Goal: Complete application form: Complete application form

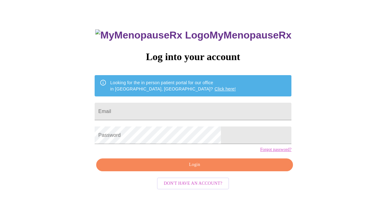
scroll to position [25, 0]
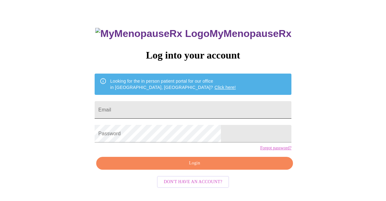
click at [159, 108] on input "Email" at bounding box center [193, 110] width 197 height 18
type input "[EMAIL_ADDRESS][DOMAIN_NAME]"
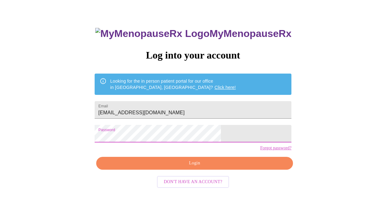
click at [158, 167] on span "Login" at bounding box center [194, 164] width 182 height 8
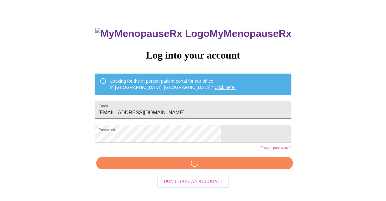
scroll to position [24, 0]
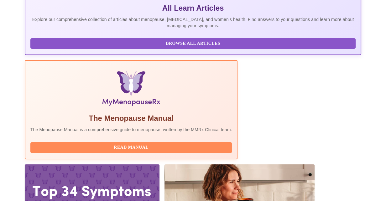
scroll to position [150, 0]
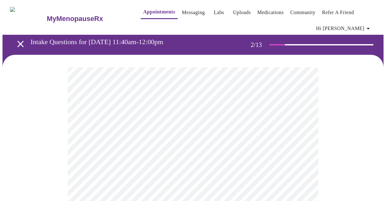
click at [290, 142] on body "MyMenopauseRx Appointments Messaging Labs Uploads Medications Community Refer a…" at bounding box center [193, 195] width 381 height 385
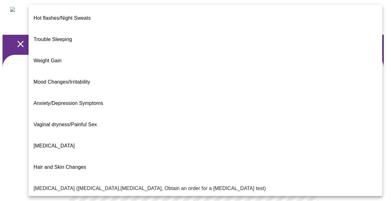
click at [144, 50] on li "Weight Gain" at bounding box center [206, 60] width 354 height 21
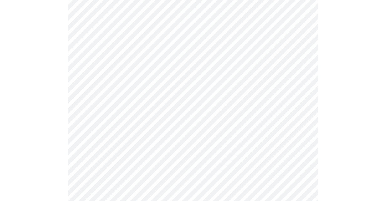
scroll to position [125, 0]
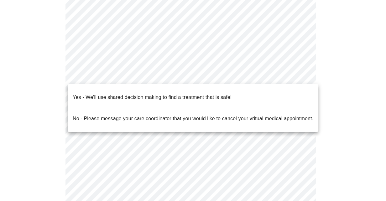
click at [145, 76] on body "MyMenopauseRx Appointments Messaging Labs Uploads Medications Community Refer a…" at bounding box center [193, 67] width 381 height 381
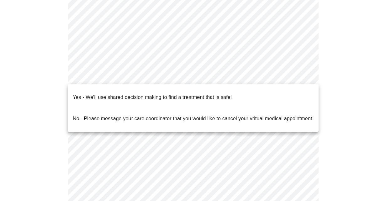
click at [145, 76] on div at bounding box center [195, 100] width 391 height 201
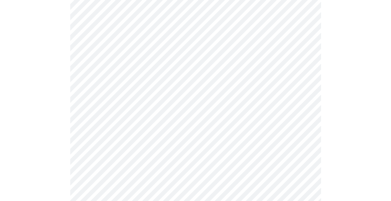
click at [249, 74] on body "MyMenopauseRx Appointments Messaging Labs Uploads Medications Community Refer a…" at bounding box center [196, 67] width 386 height 381
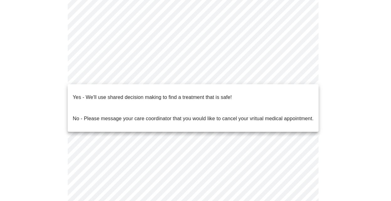
click at [235, 95] on li "Yes - We'll use shared decision making to find a treatment that is safe!" at bounding box center [193, 97] width 251 height 21
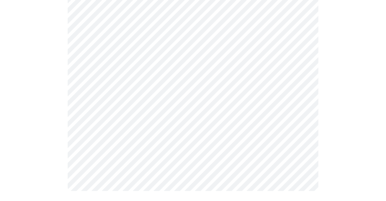
scroll to position [0, 0]
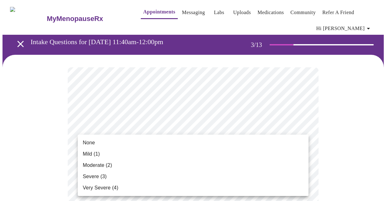
click at [247, 144] on li "None" at bounding box center [193, 142] width 231 height 11
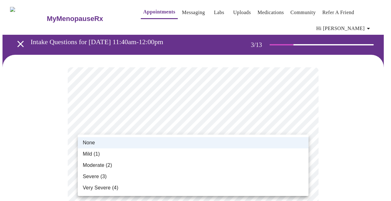
click at [237, 154] on li "Mild (1)" at bounding box center [193, 154] width 231 height 11
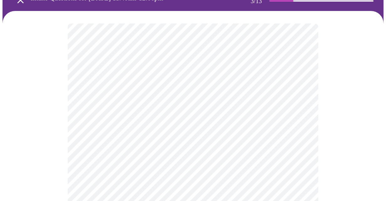
scroll to position [63, 0]
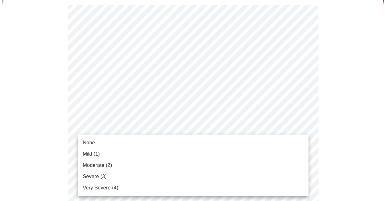
click at [248, 140] on li "None" at bounding box center [193, 142] width 231 height 11
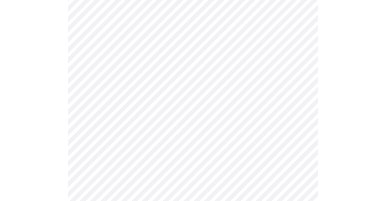
scroll to position [125, 0]
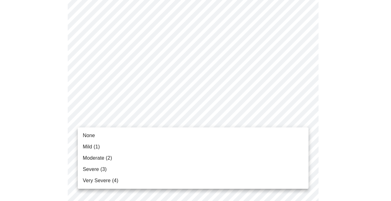
click at [246, 143] on li "Mild (1)" at bounding box center [193, 146] width 231 height 11
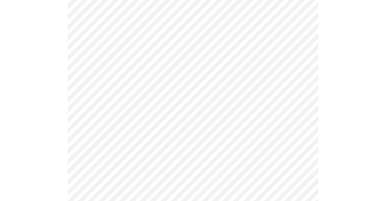
click at [246, 142] on li "Mild (1)" at bounding box center [193, 138] width 173 height 6
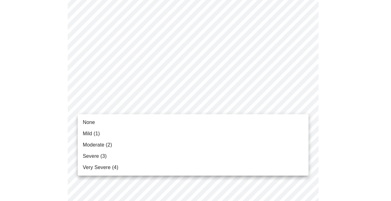
click at [243, 118] on li "None" at bounding box center [193, 122] width 231 height 11
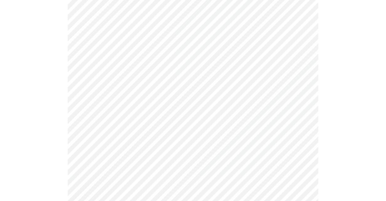
scroll to position [219, 0]
click at [234, 111] on body "MyMenopauseRx Appointments Messaging Labs Uploads Medications Community Refer a…" at bounding box center [193, 186] width 381 height 807
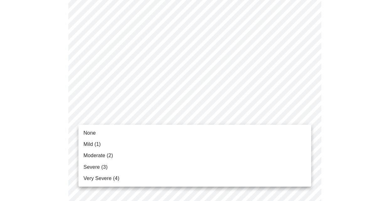
click at [234, 111] on div at bounding box center [195, 100] width 391 height 201
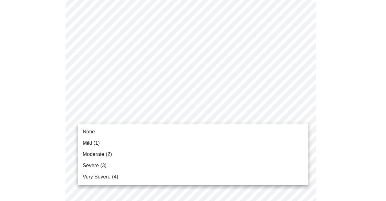
click at [234, 111] on div at bounding box center [193, 100] width 386 height 201
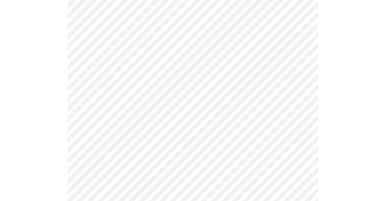
click at [234, 111] on body "MyMenopauseRx Appointments Messaging Labs Uploads Medications Community Refer a…" at bounding box center [193, 186] width 381 height 807
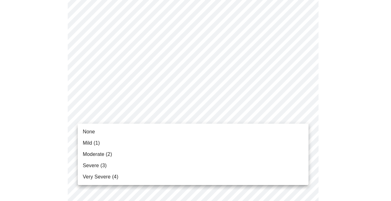
click at [232, 139] on li "Mild (1)" at bounding box center [193, 143] width 231 height 11
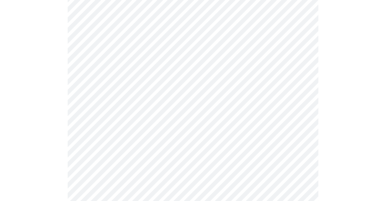
scroll to position [282, 0]
click at [235, 93] on body "MyMenopauseRx Appointments Messaging Labs Uploads Medications Community Refer a…" at bounding box center [193, 119] width 381 height 799
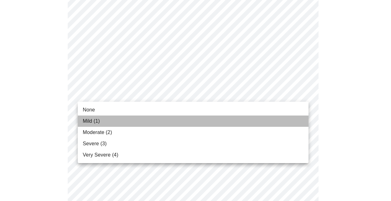
click at [234, 117] on li "Mild (1)" at bounding box center [193, 121] width 231 height 11
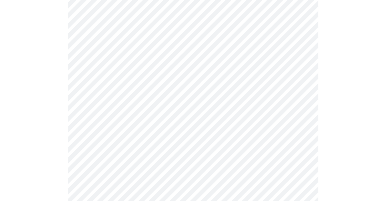
scroll to position [313, 0]
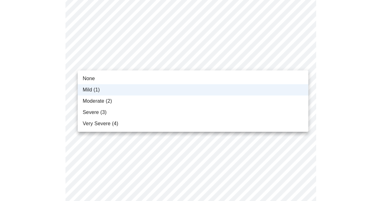
click at [229, 66] on body "MyMenopauseRx Appointments Messaging Labs Uploads Medications Community Refer a…" at bounding box center [193, 84] width 381 height 790
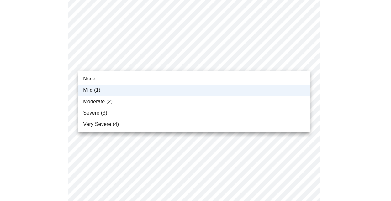
click at [229, 66] on div at bounding box center [195, 100] width 391 height 201
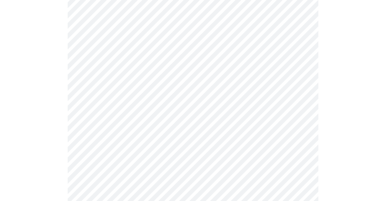
click at [229, 68] on body "MyMenopauseRx Appointments Messaging Labs Uploads Medications Community Refer a…" at bounding box center [193, 84] width 381 height 790
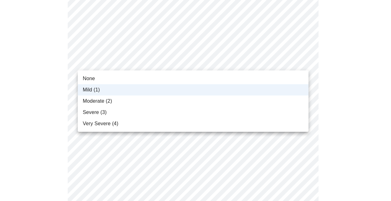
click at [342, 69] on div at bounding box center [195, 100] width 391 height 201
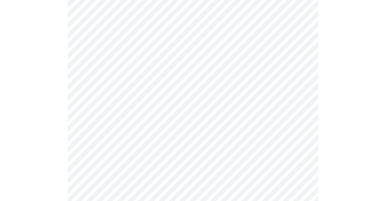
click at [263, 113] on body "MyMenopauseRx Appointments Messaging Labs Uploads Medications Community Refer a…" at bounding box center [193, 84] width 381 height 790
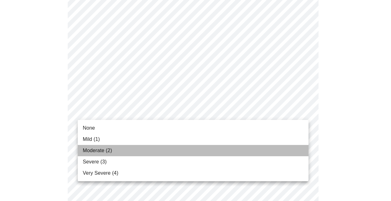
click at [258, 151] on li "Moderate (2)" at bounding box center [193, 150] width 231 height 11
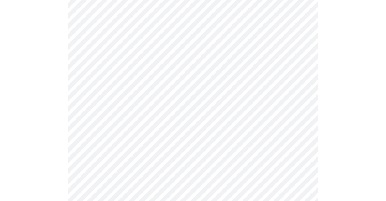
scroll to position [345, 0]
click at [254, 129] on body "MyMenopauseRx Appointments Messaging Labs Uploads Medications Community Refer a…" at bounding box center [193, 48] width 381 height 781
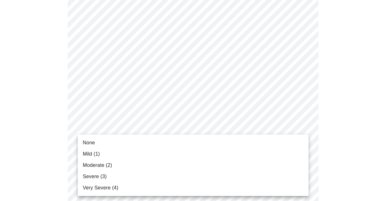
click at [244, 169] on li "Moderate (2)" at bounding box center [193, 165] width 231 height 11
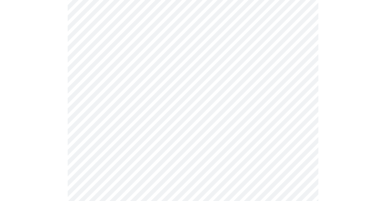
scroll to position [407, 0]
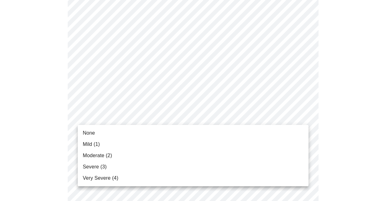
click at [231, 150] on li "Moderate (2)" at bounding box center [193, 155] width 231 height 11
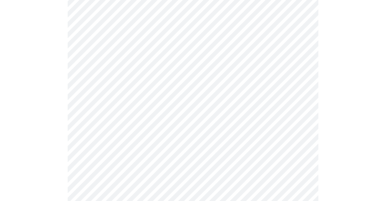
scroll to position [439, 0]
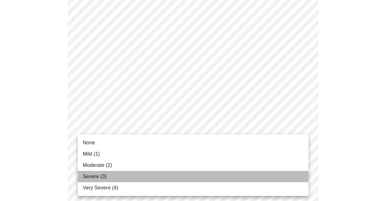
click at [198, 174] on li "Severe (3)" at bounding box center [193, 176] width 231 height 11
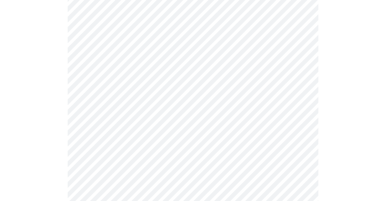
scroll to position [502, 0]
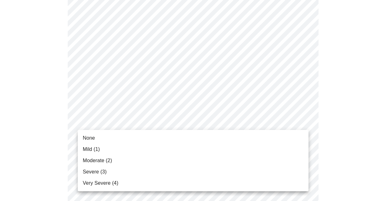
click at [195, 152] on li "Mild (1)" at bounding box center [193, 149] width 231 height 11
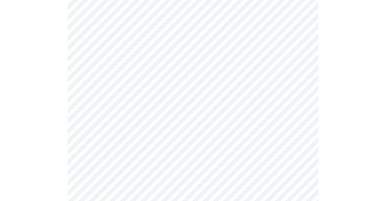
scroll to position [94, 0]
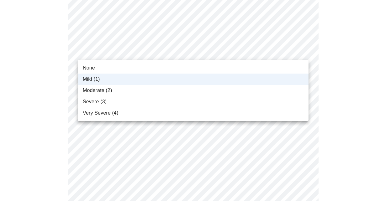
click at [18, 53] on div at bounding box center [195, 100] width 391 height 201
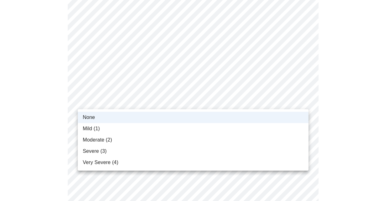
click at [121, 84] on div at bounding box center [195, 100] width 391 height 201
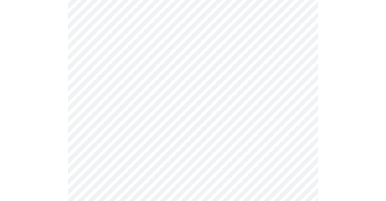
scroll to position [188, 0]
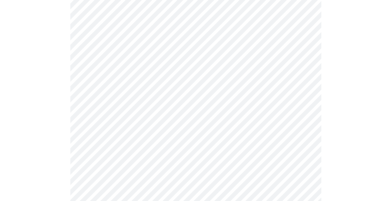
click at [123, 60] on body "MyMenopauseRx Appointments Messaging Labs Uploads Medications Community Refer a…" at bounding box center [196, 187] width 386 height 746
click at [175, 63] on body "MyMenopauseRx Appointments Messaging Labs Uploads Medications Community Refer a…" at bounding box center [196, 187] width 386 height 746
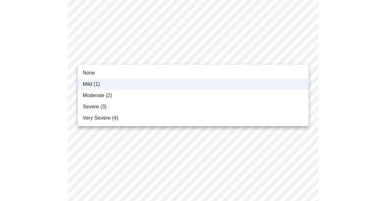
click at [327, 67] on div at bounding box center [195, 100] width 391 height 201
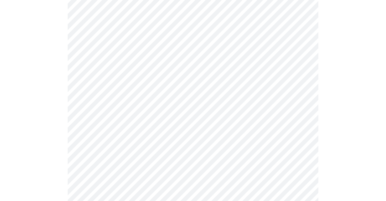
scroll to position [251, 0]
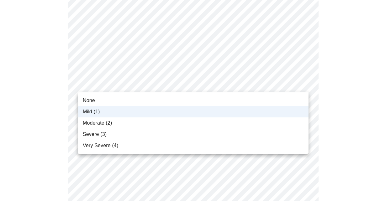
click at [157, 85] on body "MyMenopauseRx Appointments Messaging Labs Uploads Medications Community Refer a…" at bounding box center [196, 125] width 386 height 746
click at [349, 78] on div at bounding box center [195, 100] width 391 height 201
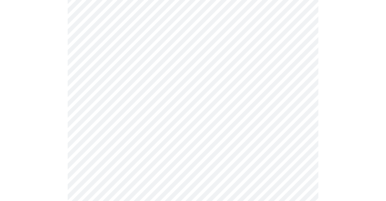
scroll to position [282, 0]
click at [233, 57] on body "MyMenopauseRx Appointments Messaging Labs Uploads Medications Community Refer a…" at bounding box center [193, 93] width 381 height 746
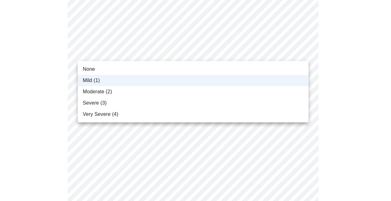
click at [225, 92] on li "Moderate (2)" at bounding box center [193, 91] width 231 height 11
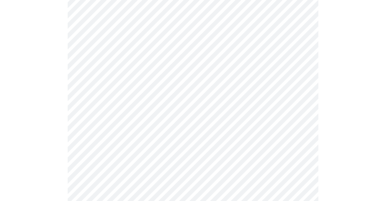
scroll to position [376, 0]
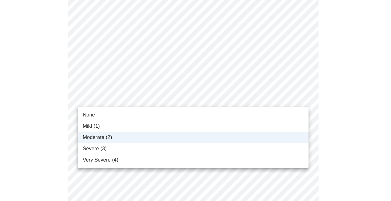
click at [184, 94] on div at bounding box center [195, 100] width 391 height 201
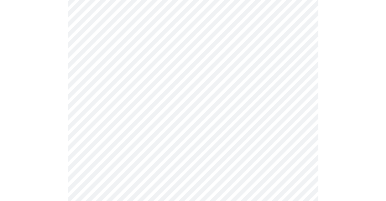
click at [184, 94] on div at bounding box center [193, 100] width 386 height 201
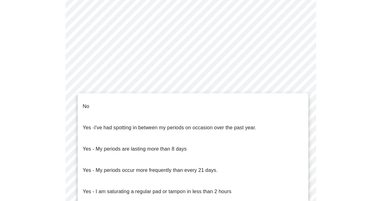
click at [156, 108] on body "MyMenopauseRx Appointments Messaging Labs Uploads Medications Community Refer a…" at bounding box center [193, 53] width 381 height 602
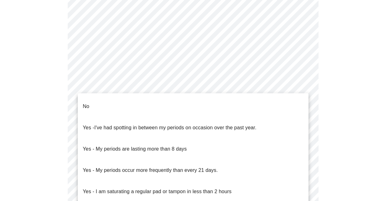
click at [156, 108] on li "No" at bounding box center [193, 106] width 231 height 21
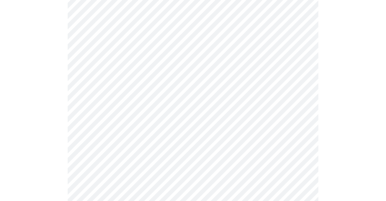
click at [156, 108] on body "MyMenopauseRx Appointments Messaging Labs Uploads Medications Community Refer a…" at bounding box center [193, 51] width 381 height 598
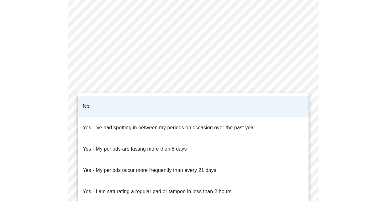
click at [48, 101] on div at bounding box center [195, 100] width 391 height 201
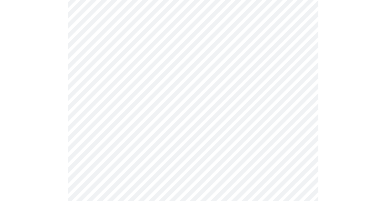
scroll to position [313, 0]
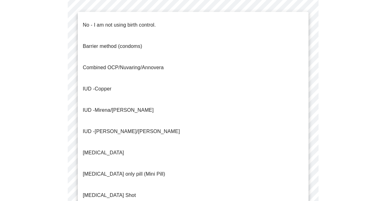
click at [131, 23] on p "No - I am not using birth control." at bounding box center [119, 25] width 73 height 8
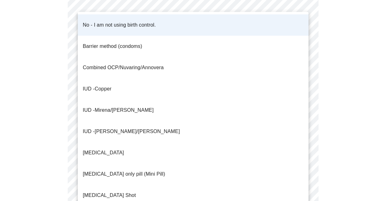
click at [39, 53] on div at bounding box center [195, 100] width 391 height 201
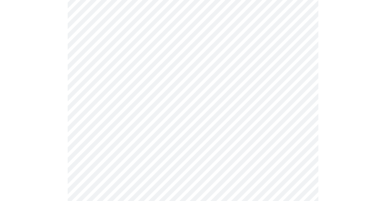
scroll to position [345, 0]
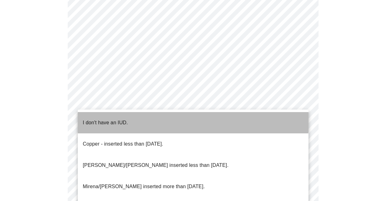
click at [106, 119] on p "I don't have an IUD." at bounding box center [105, 123] width 45 height 8
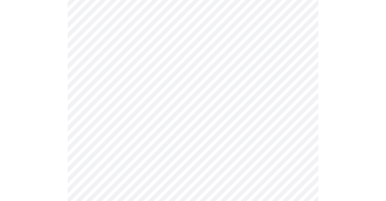
scroll to position [376, 0]
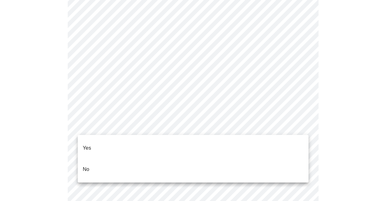
click at [110, 144] on li "Yes" at bounding box center [193, 148] width 231 height 21
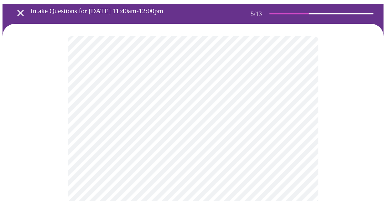
scroll to position [31, 0]
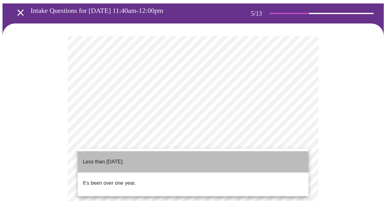
click at [162, 155] on li "Less than [DATE]." at bounding box center [193, 161] width 231 height 21
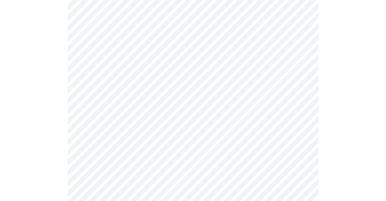
scroll to position [94, 0]
click at [165, 134] on body "MyMenopauseRx Appointments Messaging Labs Uploads Medications Community Refer a…" at bounding box center [193, 164] width 381 height 513
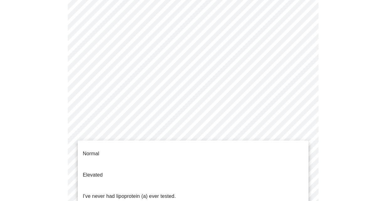
click at [165, 134] on div at bounding box center [195, 100] width 391 height 201
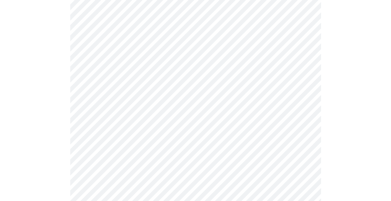
click at [165, 134] on body "MyMenopauseRx Appointments Messaging Labs Uploads Medications Community Refer a…" at bounding box center [196, 164] width 386 height 513
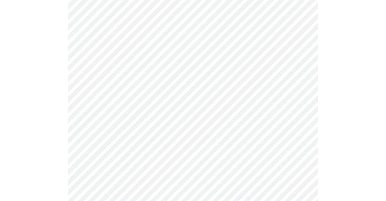
click at [154, 136] on body "MyMenopauseRx Appointments Messaging Labs Uploads Medications Community Refer a…" at bounding box center [193, 164] width 381 height 513
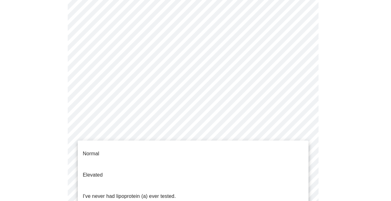
click at [154, 193] on p "I've never had lipoprotein (a) ever tested." at bounding box center [129, 197] width 93 height 8
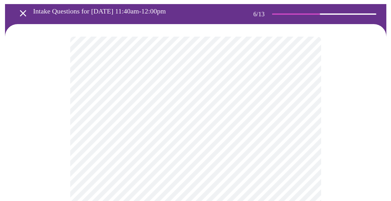
scroll to position [31, 0]
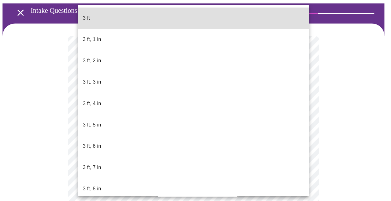
click at [217, 153] on body "MyMenopauseRx Appointments Messaging Labs Uploads Medications Community Refer a…" at bounding box center [196, 142] width 386 height 343
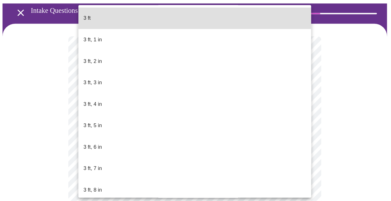
click at [217, 178] on li "3 ft, 8 in" at bounding box center [193, 188] width 231 height 21
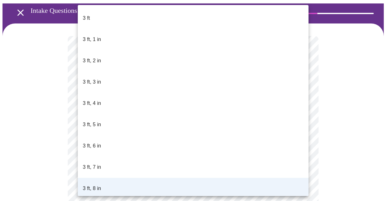
click at [215, 158] on body "MyMenopauseRx Appointments Messaging Labs Uploads Medications Community Refer a…" at bounding box center [196, 140] width 386 height 339
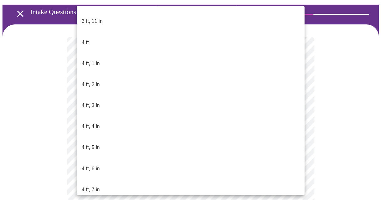
scroll to position [345, 0]
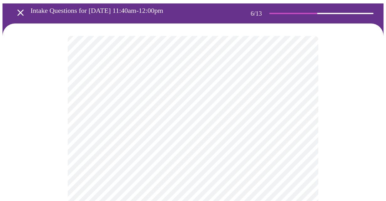
click at [56, 136] on div at bounding box center [193, 167] width 381 height 287
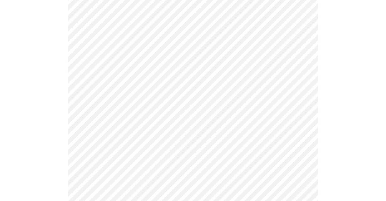
scroll to position [125, 0]
click at [44, 65] on div at bounding box center [193, 72] width 381 height 287
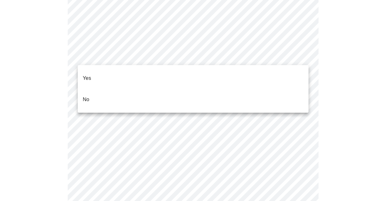
click at [155, 92] on li "No" at bounding box center [193, 99] width 231 height 21
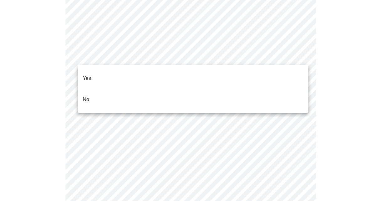
click at [155, 92] on li "No" at bounding box center [193, 99] width 231 height 21
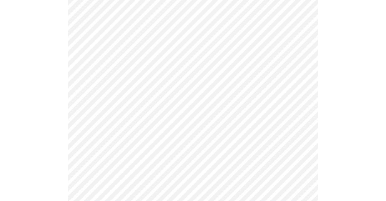
scroll to position [407, 0]
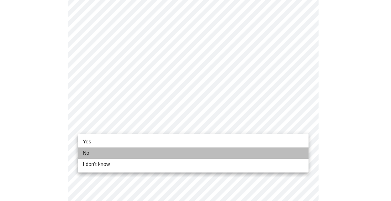
click at [129, 154] on li "No" at bounding box center [193, 153] width 231 height 11
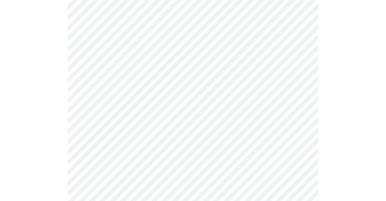
scroll to position [94, 0]
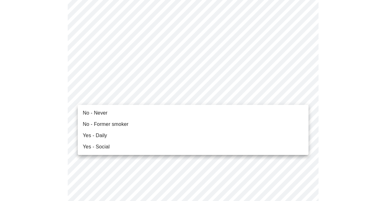
click at [185, 114] on li "No - Never" at bounding box center [193, 113] width 231 height 11
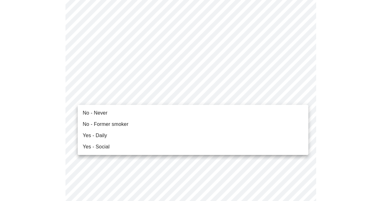
click at [185, 114] on li "No - Never" at bounding box center [193, 113] width 231 height 11
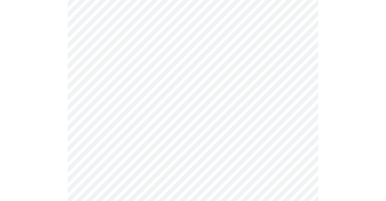
scroll to position [596, 0]
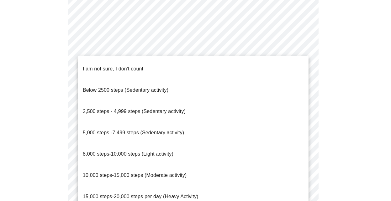
click at [165, 173] on span "10,000 steps-15,000 steps (Moderate activity)" at bounding box center [135, 175] width 104 height 5
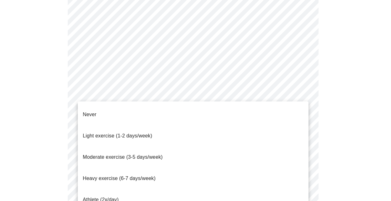
click at [166, 168] on li "Heavy exercise (6-7 days/week)" at bounding box center [193, 178] width 231 height 21
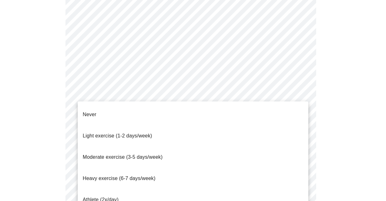
click at [166, 168] on li "Heavy exercise (6-7 days/week)" at bounding box center [193, 178] width 231 height 21
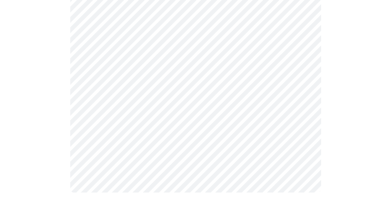
scroll to position [621, 0]
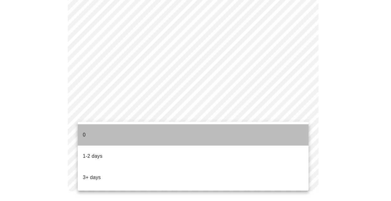
click at [163, 134] on li "0" at bounding box center [193, 134] width 231 height 21
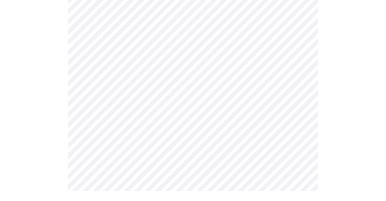
scroll to position [0, 0]
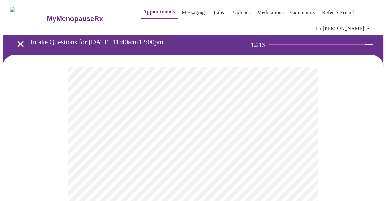
click at [209, 138] on body "MyMenopauseRx Appointments Messaging Labs Uploads Medications Community Refer a…" at bounding box center [193, 111] width 381 height 217
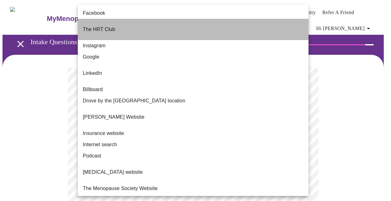
click at [194, 23] on li "The HRT Club" at bounding box center [193, 29] width 231 height 21
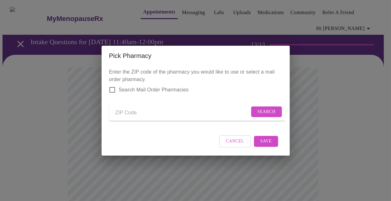
click at [133, 111] on input "Send a message to your care team" at bounding box center [182, 113] width 134 height 10
click at [268, 113] on span "Search" at bounding box center [266, 112] width 18 height 8
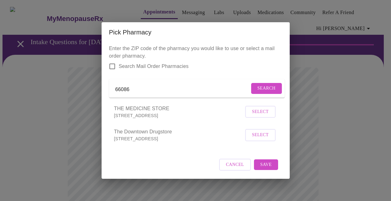
click at [215, 92] on input "66086" at bounding box center [182, 90] width 134 height 10
type input "66012"
click at [263, 89] on span "Search" at bounding box center [266, 89] width 18 height 8
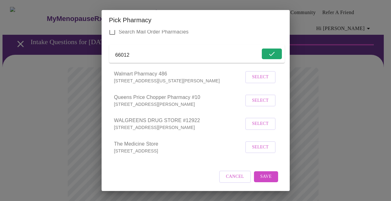
scroll to position [30, 0]
click at [257, 125] on span "Select" at bounding box center [260, 124] width 17 height 8
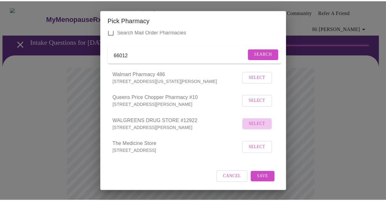
scroll to position [30, 0]
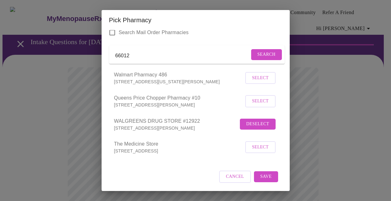
click at [261, 178] on span "Save" at bounding box center [265, 177] width 11 height 8
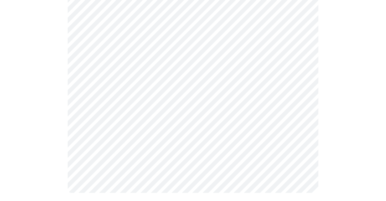
scroll to position [362, 0]
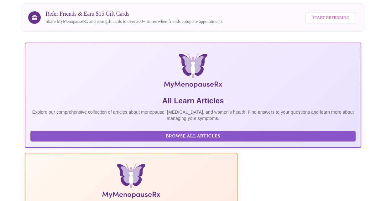
scroll to position [63, 0]
